Goal: Information Seeking & Learning: Learn about a topic

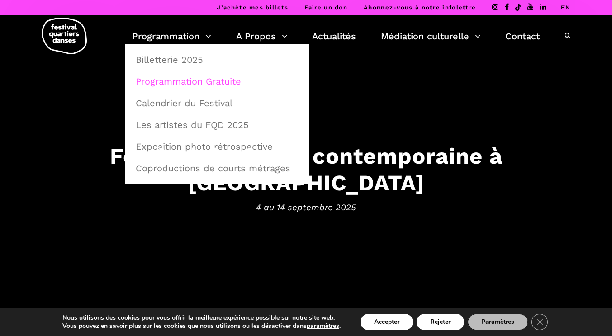
click at [202, 86] on link "Programmation Gratuite" at bounding box center [217, 81] width 174 height 21
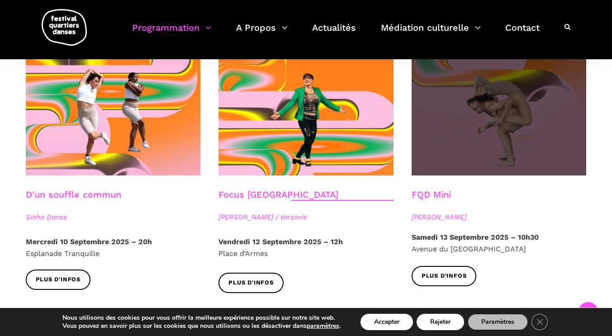
scroll to position [1014, 0]
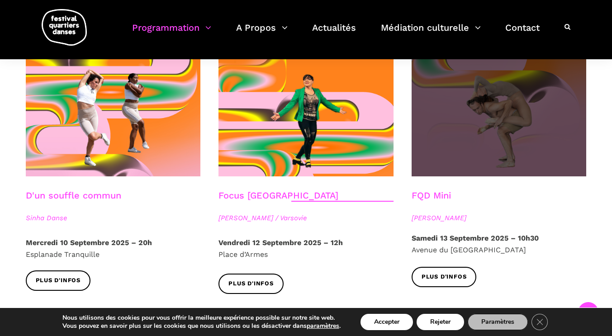
click at [489, 113] on span at bounding box center [499, 117] width 175 height 117
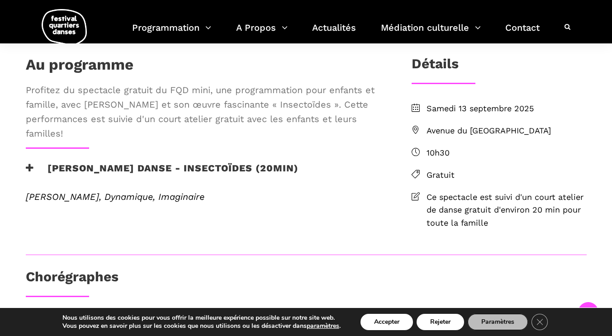
scroll to position [216, 0]
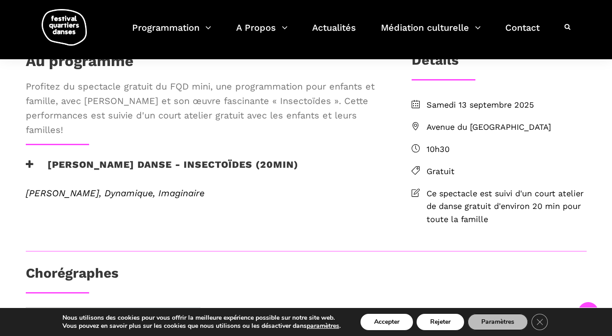
click at [169, 182] on h3 "Pauline Berndsen Danse - Insectoïdes (20min)" at bounding box center [162, 170] width 273 height 23
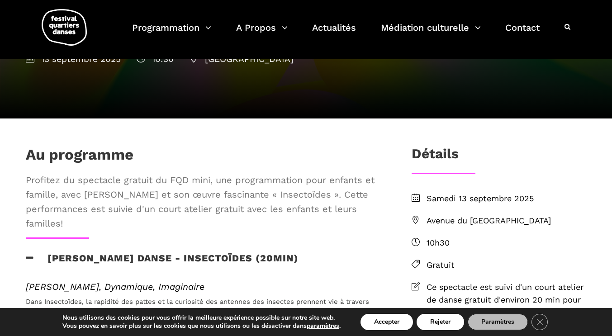
scroll to position [122, 0]
